Goal: Task Accomplishment & Management: Manage account settings

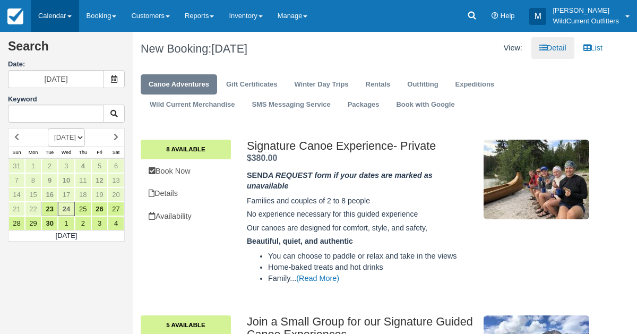
click at [47, 8] on link "Calendar" at bounding box center [55, 16] width 48 height 32
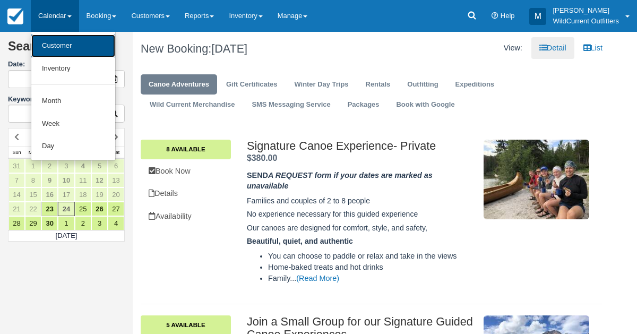
click at [55, 53] on link "Customer" at bounding box center [73, 46] width 84 height 23
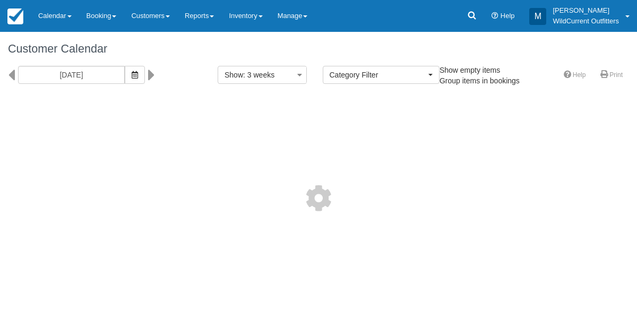
select select
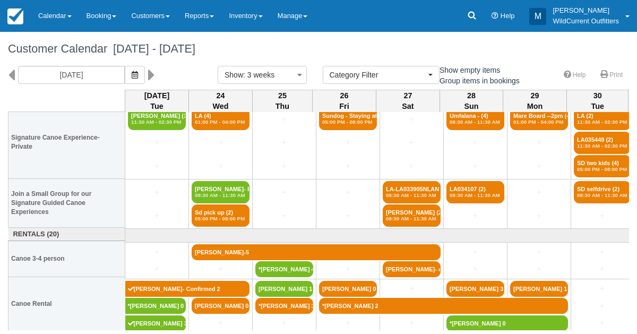
scroll to position [20, 0]
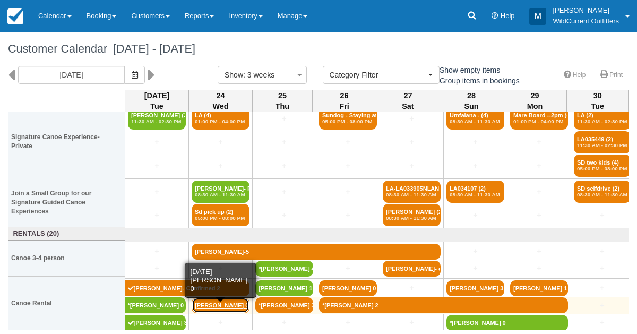
click at [209, 299] on link "Andreas Grubjerg 0" at bounding box center [221, 305] width 58 height 16
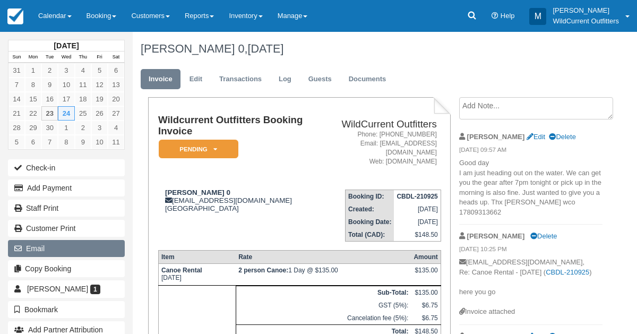
click at [104, 240] on button "Email" at bounding box center [66, 248] width 117 height 17
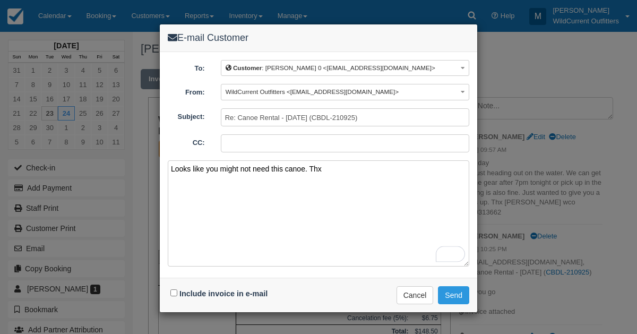
type textarea "Looks like you might not need this canoe. Thx"
click at [173, 291] on input "Include invoice in e-mail" at bounding box center [174, 293] width 7 height 7
checkbox input "true"
click at [448, 294] on button "Send" at bounding box center [453, 295] width 31 height 18
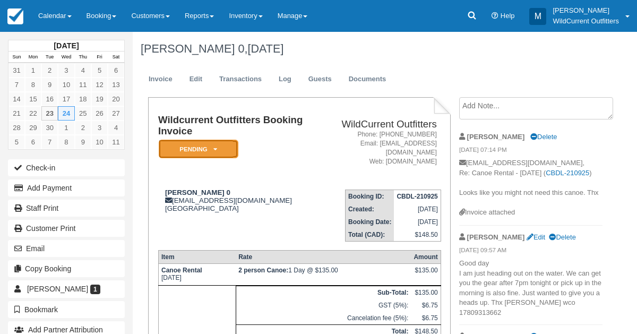
click at [218, 148] on em "Pending" at bounding box center [199, 149] width 80 height 19
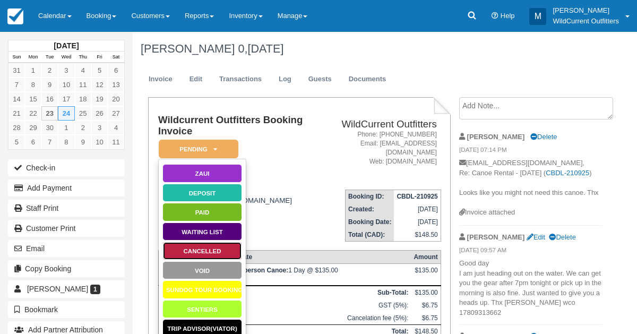
click at [216, 249] on link "Cancelled" at bounding box center [203, 251] width 80 height 19
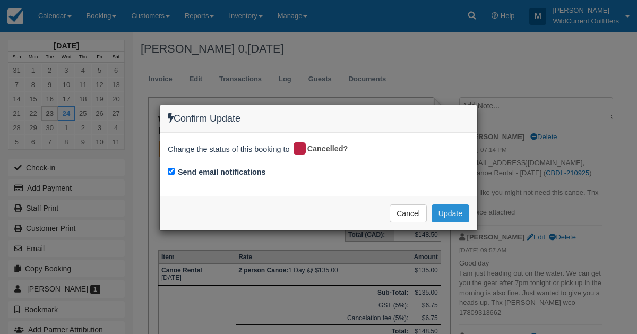
click at [452, 211] on button "Update" at bounding box center [451, 214] width 38 height 18
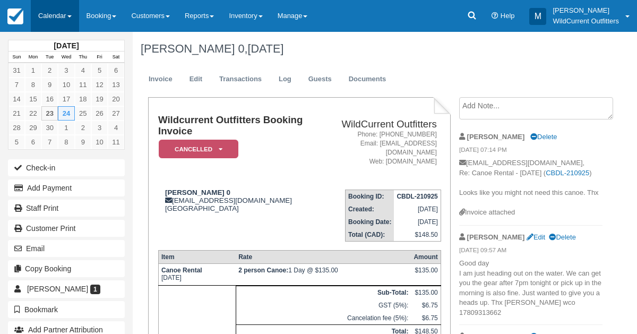
click at [48, 17] on link "Calendar" at bounding box center [55, 16] width 48 height 32
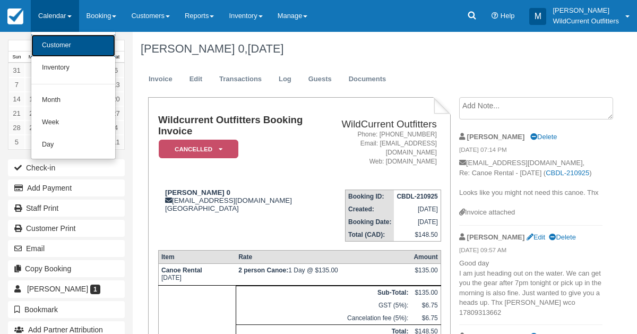
click at [58, 50] on link "Customer" at bounding box center [73, 46] width 84 height 22
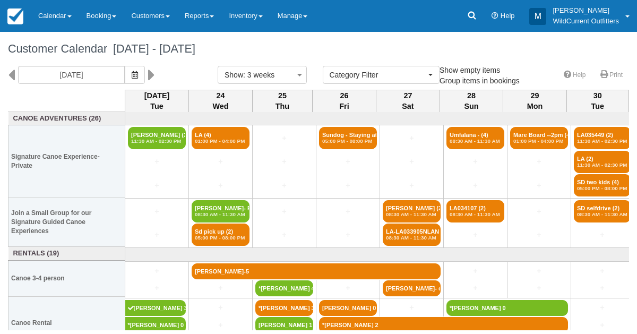
select select
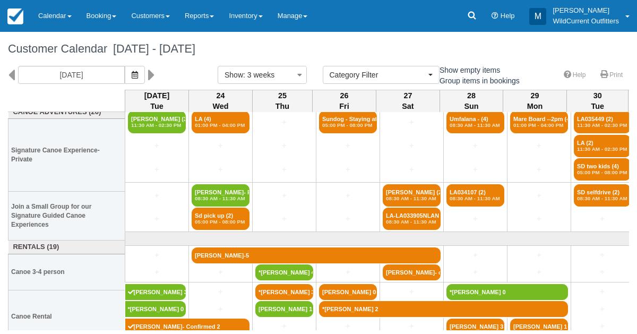
scroll to position [20, 0]
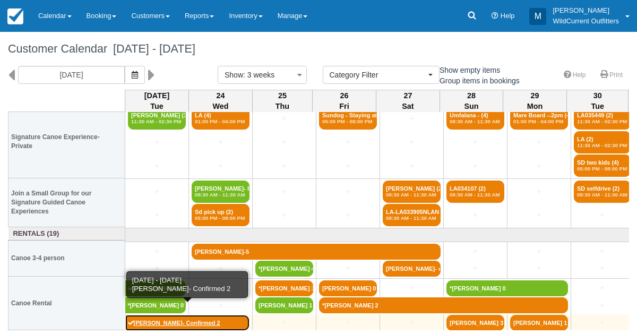
click at [223, 319] on link "[PERSON_NAME]- Confirmed 2" at bounding box center [187, 323] width 125 height 16
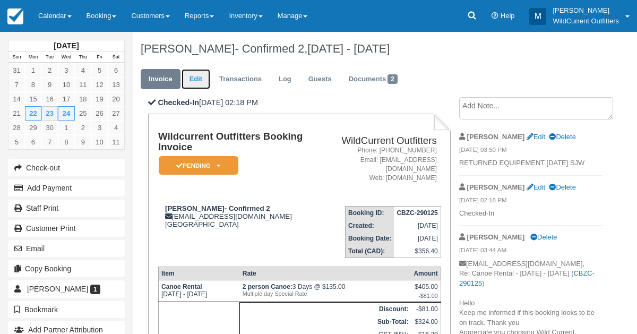
click at [192, 87] on link "Edit" at bounding box center [196, 79] width 29 height 21
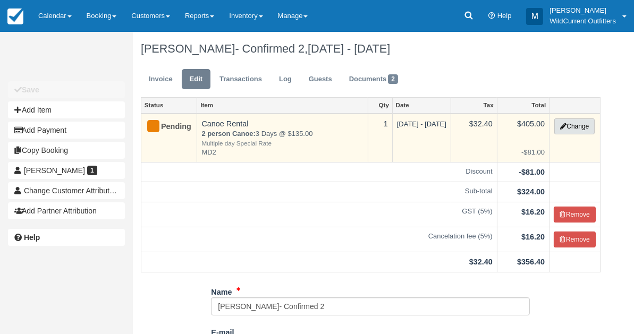
click at [566, 120] on button "Change" at bounding box center [574, 126] width 40 height 16
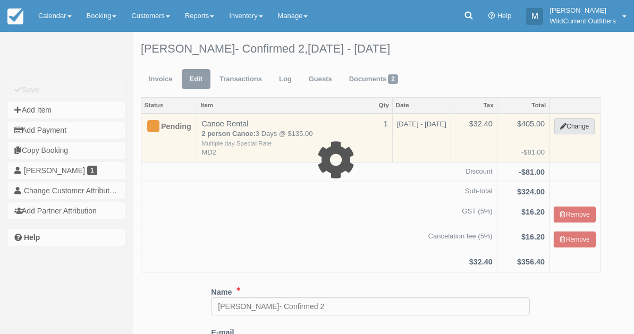
select select "7"
type input "405.00"
type input "MD2"
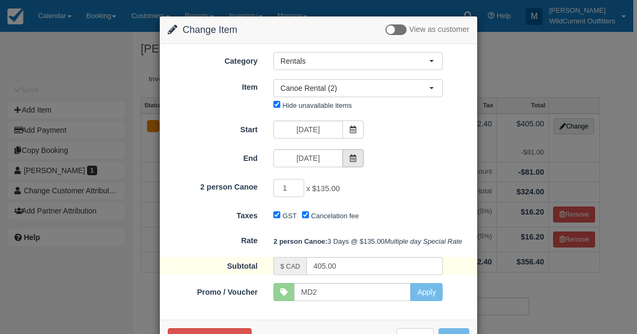
click at [352, 159] on icon at bounding box center [353, 158] width 7 height 7
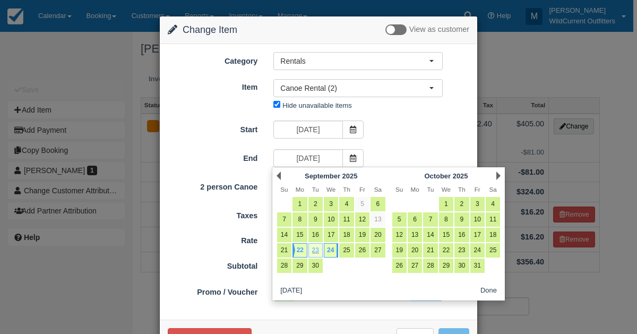
click at [316, 243] on link "23" at bounding box center [316, 250] width 14 height 14
type input "[DATE]"
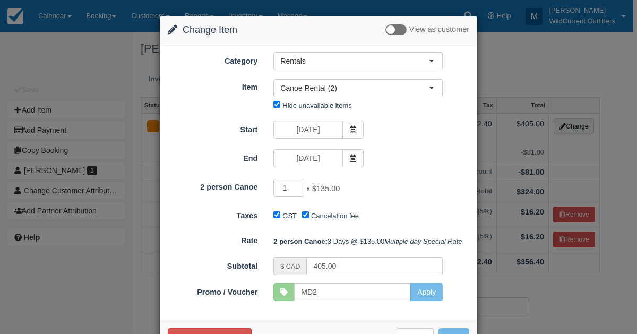
type input "270.00"
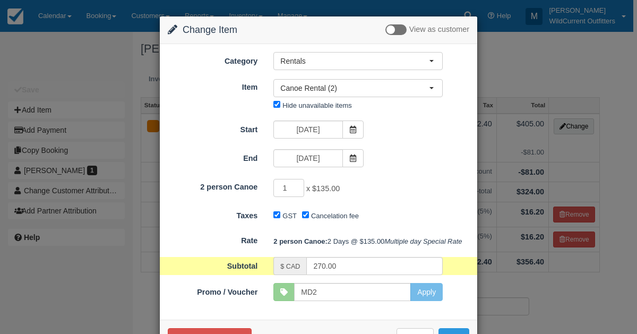
scroll to position [53, 0]
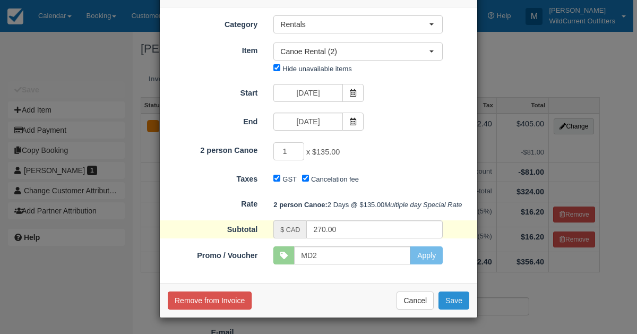
click at [453, 299] on button "Save" at bounding box center [454, 301] width 31 height 18
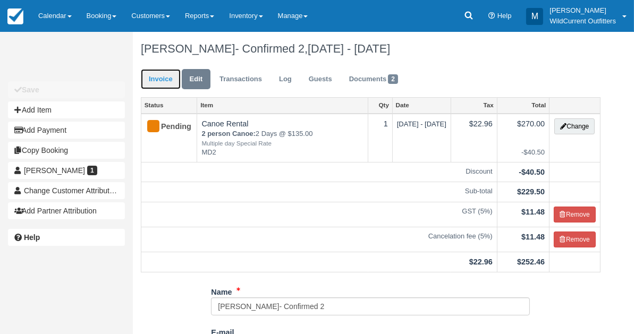
click at [156, 78] on link "Invoice" at bounding box center [161, 79] width 40 height 21
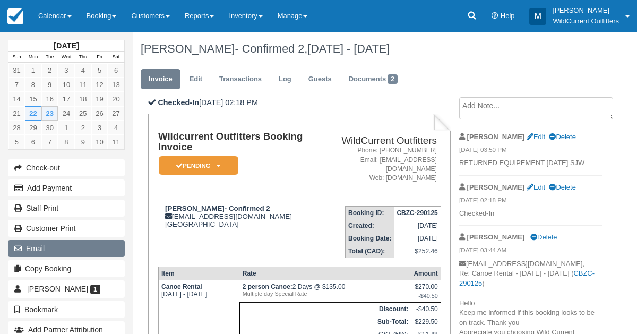
click at [58, 240] on button "Email" at bounding box center [66, 248] width 117 height 17
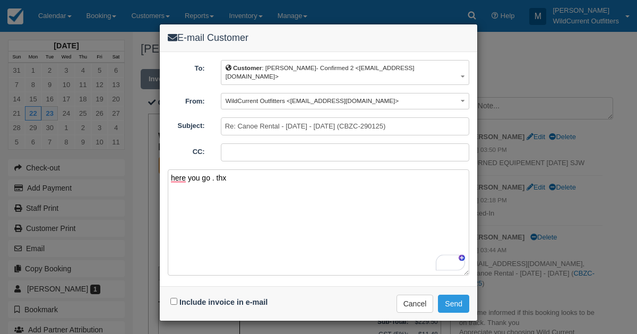
type textarea "here you go . thx"
click at [173, 298] on input "Include invoice in e-mail" at bounding box center [174, 301] width 7 height 7
checkbox input "true"
click at [459, 296] on button "Send" at bounding box center [453, 304] width 31 height 18
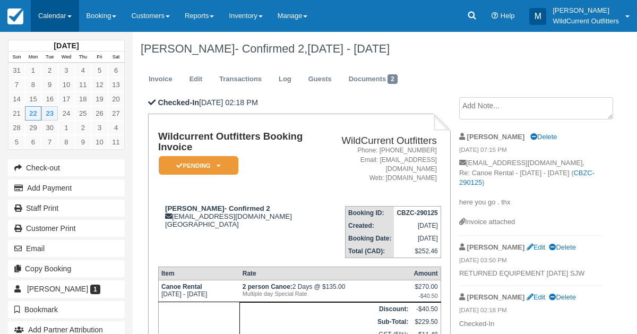
click at [47, 22] on link "Calendar" at bounding box center [55, 16] width 48 height 32
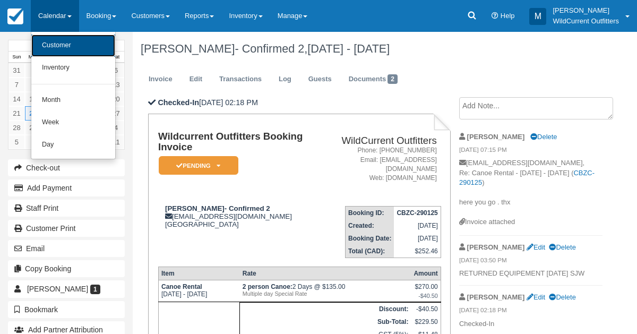
click at [52, 42] on link "Customer" at bounding box center [73, 46] width 84 height 22
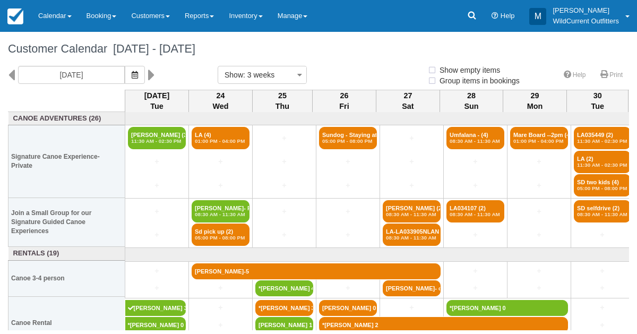
select select
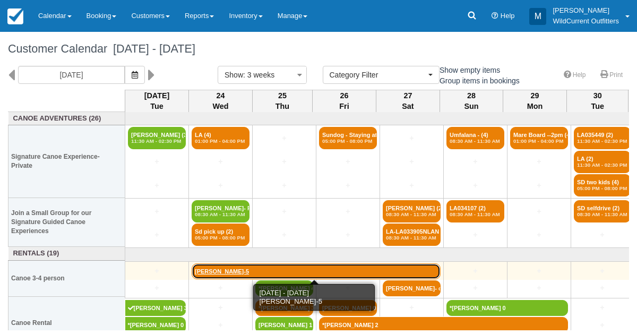
click at [218, 265] on link "[PERSON_NAME]-5" at bounding box center [316, 271] width 249 height 16
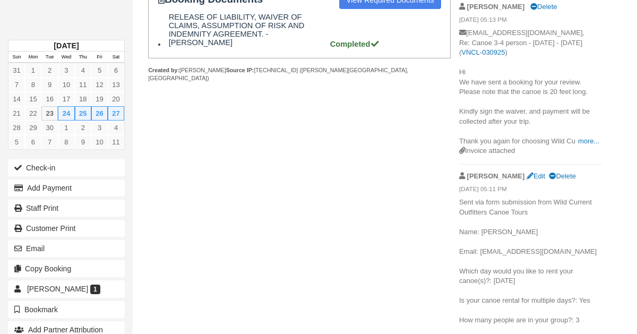
scroll to position [417, 0]
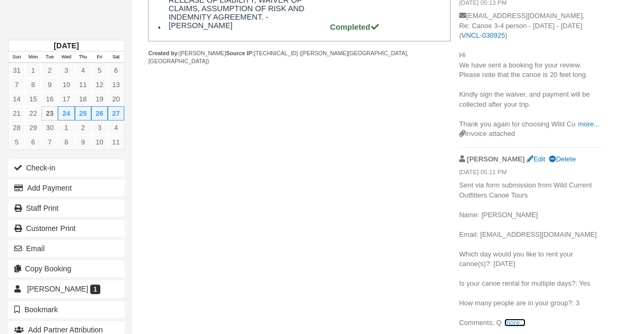
click at [516, 326] on link "more..." at bounding box center [515, 323] width 21 height 8
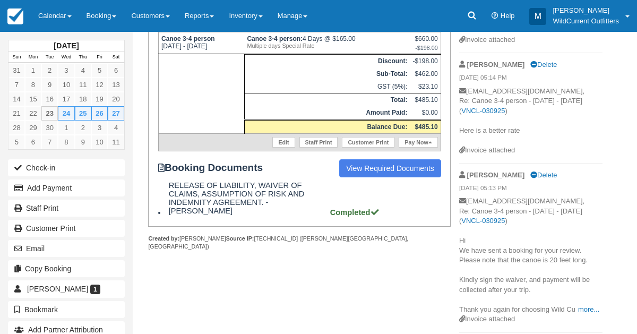
scroll to position [232, 0]
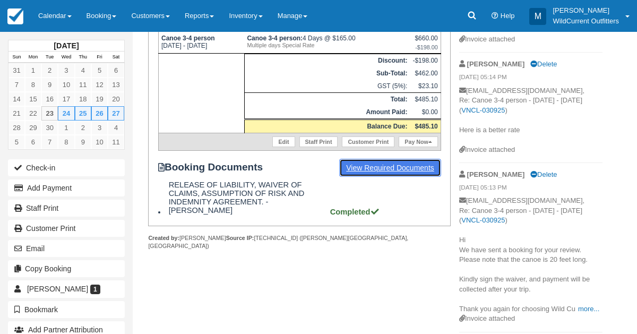
click at [396, 164] on link "View Required Documents" at bounding box center [390, 168] width 102 height 18
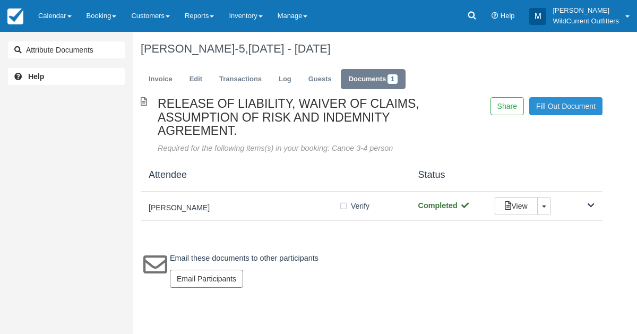
click at [547, 109] on link "Fill Out Document" at bounding box center [566, 106] width 73 height 18
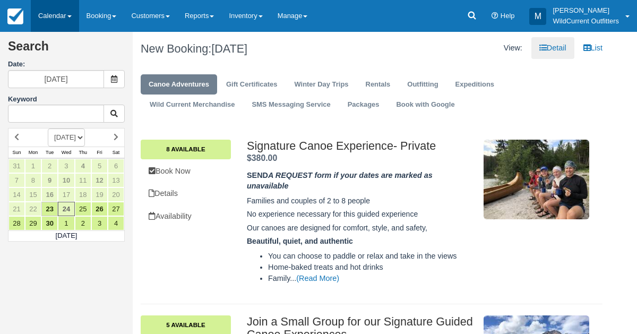
click at [55, 15] on link "Calendar" at bounding box center [55, 16] width 48 height 32
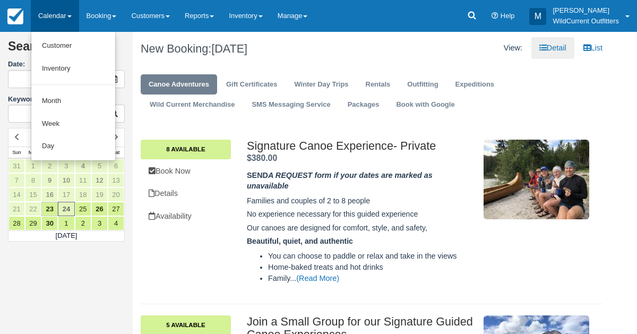
click at [55, 15] on link "Calendar" at bounding box center [55, 16] width 48 height 32
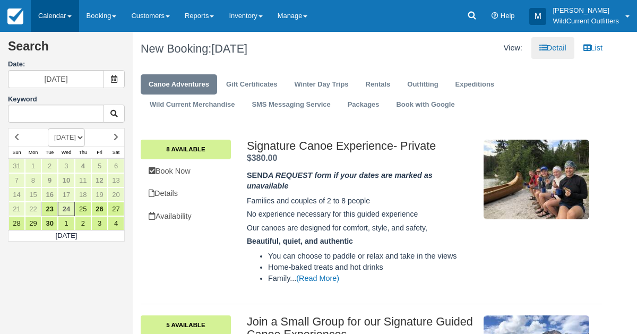
click at [55, 15] on link "Calendar" at bounding box center [55, 16] width 48 height 32
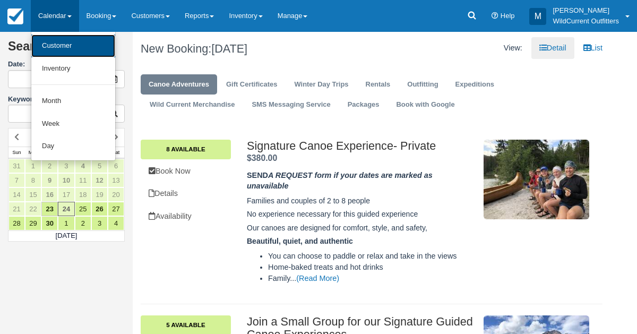
click at [57, 41] on link "Customer" at bounding box center [73, 46] width 84 height 23
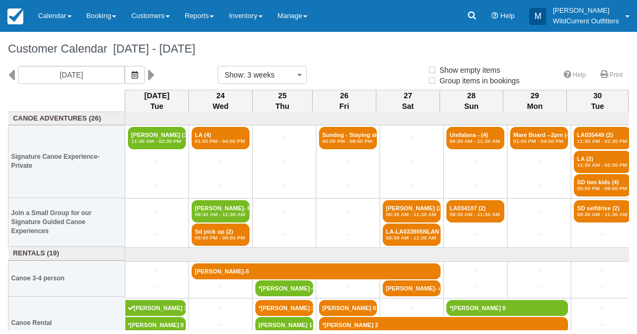
select select
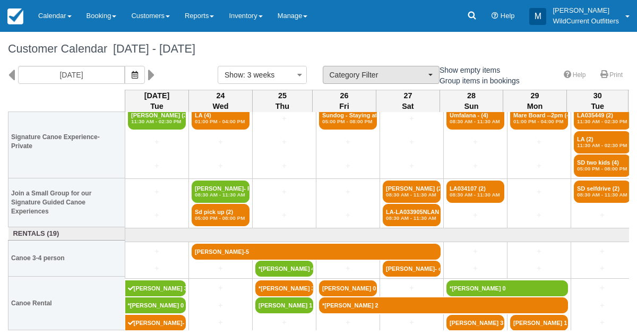
scroll to position [20, 0]
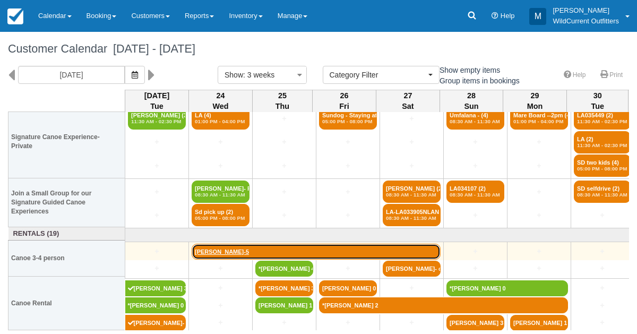
click at [248, 248] on link "[PERSON_NAME]-5" at bounding box center [316, 252] width 249 height 16
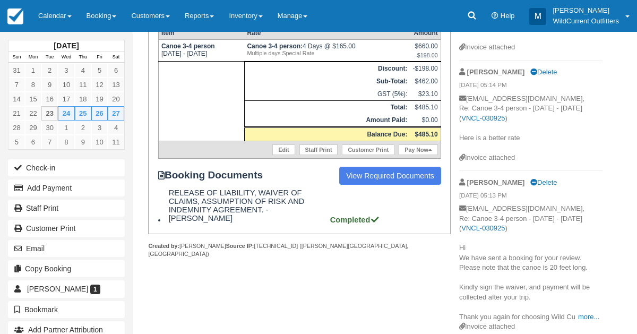
scroll to position [232, 0]
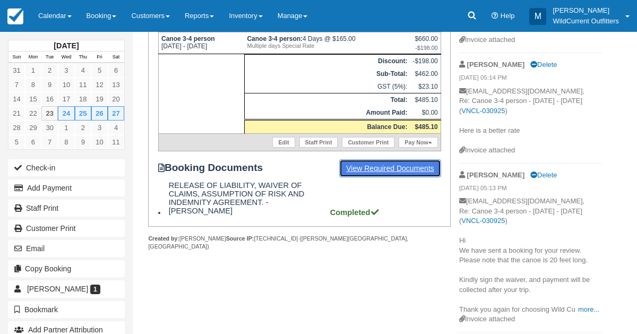
click at [373, 159] on link "View Required Documents" at bounding box center [390, 168] width 102 height 18
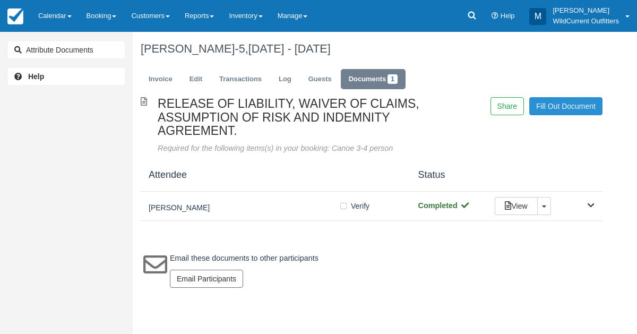
click at [544, 104] on link "Fill Out Document" at bounding box center [566, 106] width 73 height 18
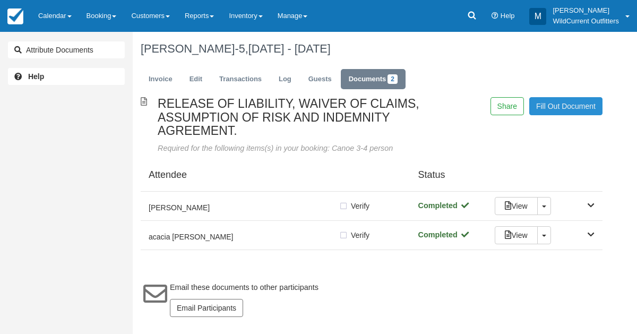
click at [573, 109] on link "Fill Out Document" at bounding box center [566, 106] width 73 height 18
